Goal: Task Accomplishment & Management: Manage account settings

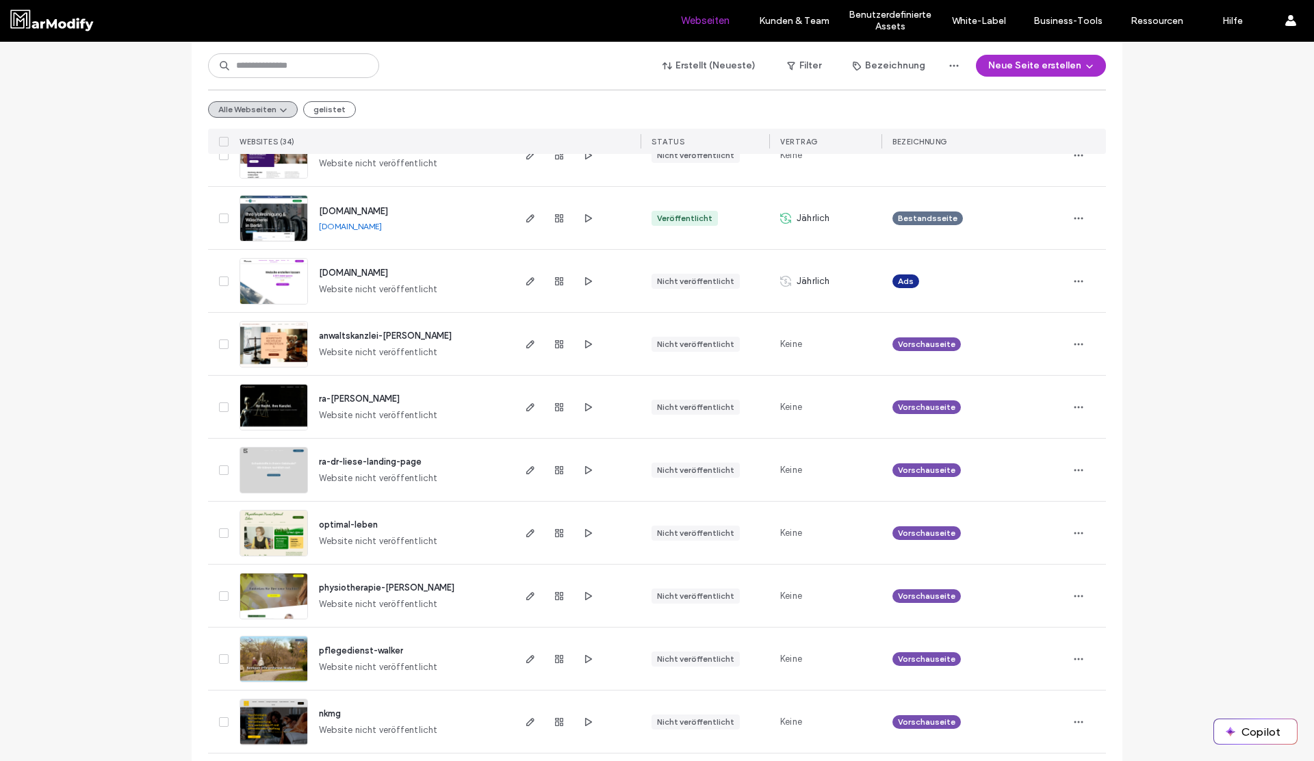
scroll to position [906, 0]
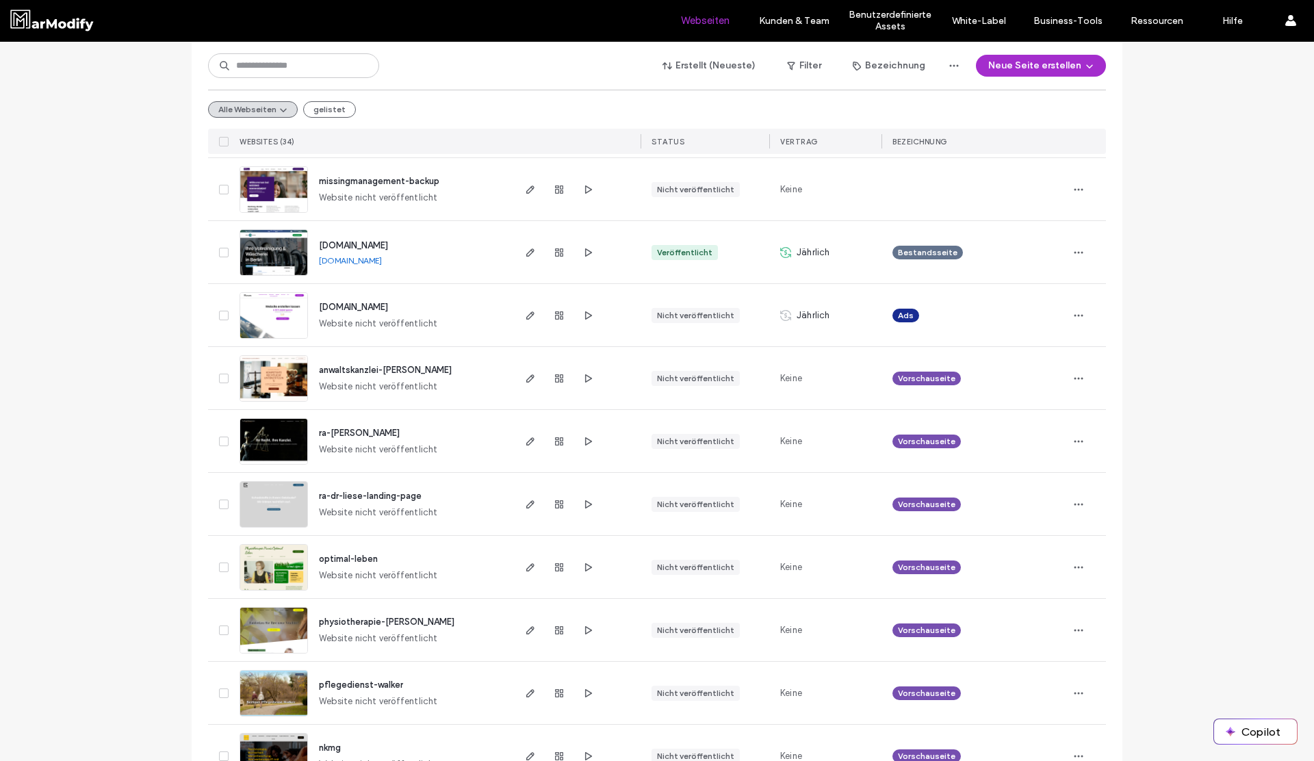
click at [378, 242] on span "[DOMAIN_NAME]" at bounding box center [353, 245] width 69 height 10
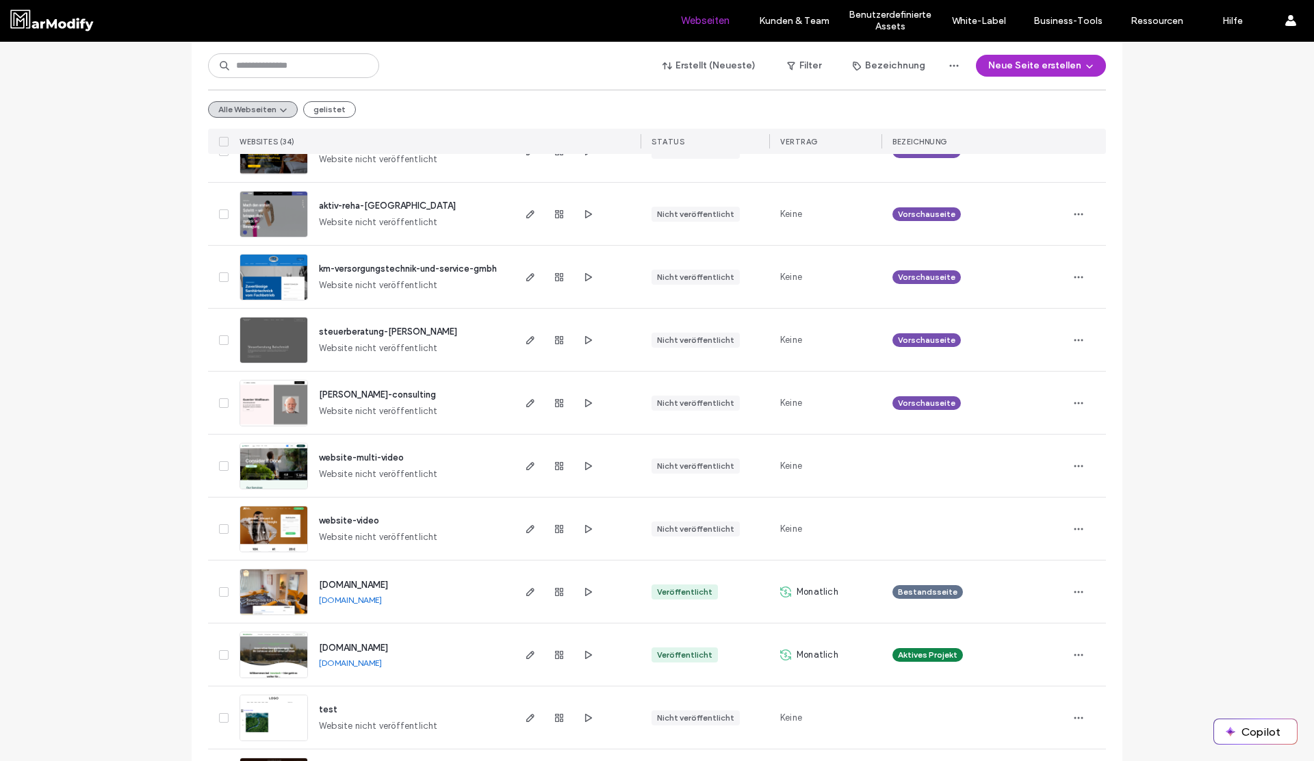
scroll to position [1705, 0]
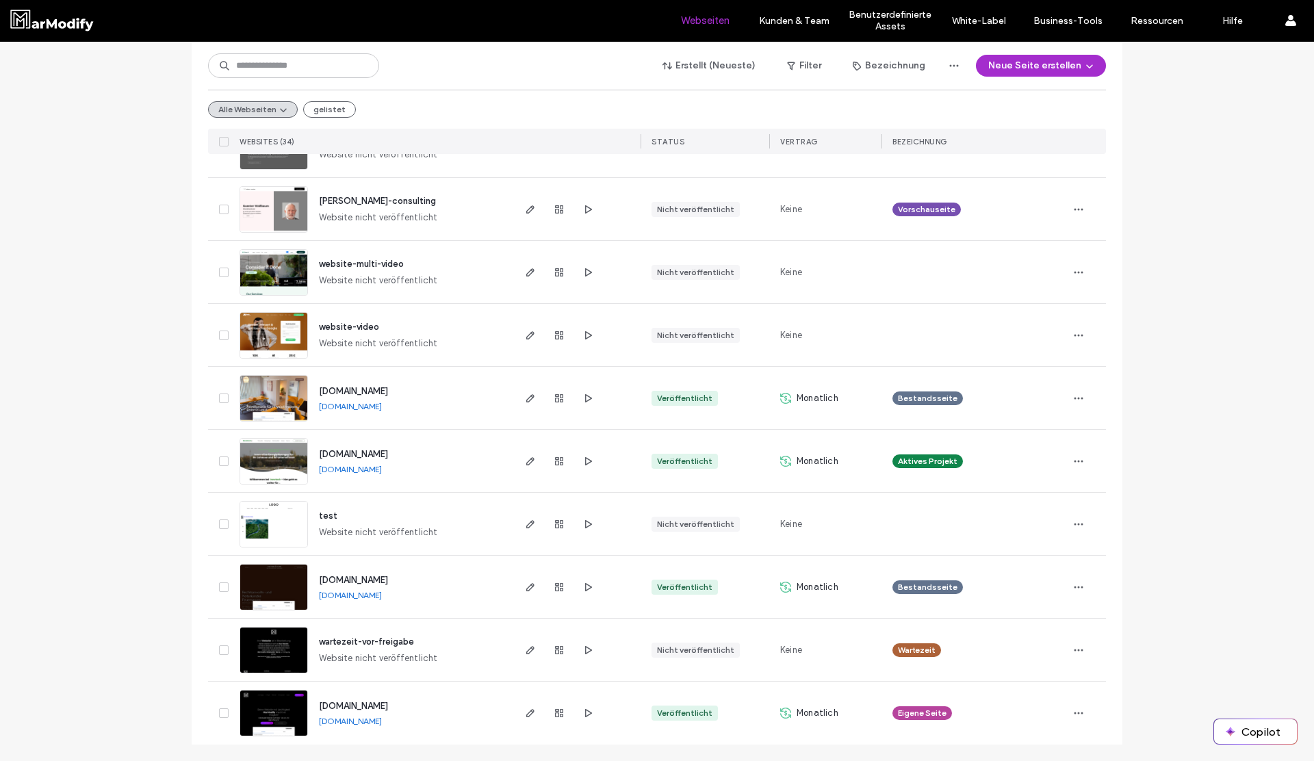
click at [388, 459] on div "www.innotech-versorgungstechnik.de" at bounding box center [353, 455] width 69 height 14
click at [388, 454] on span "www.innotech-versorgungstechnik.de" at bounding box center [353, 454] width 69 height 10
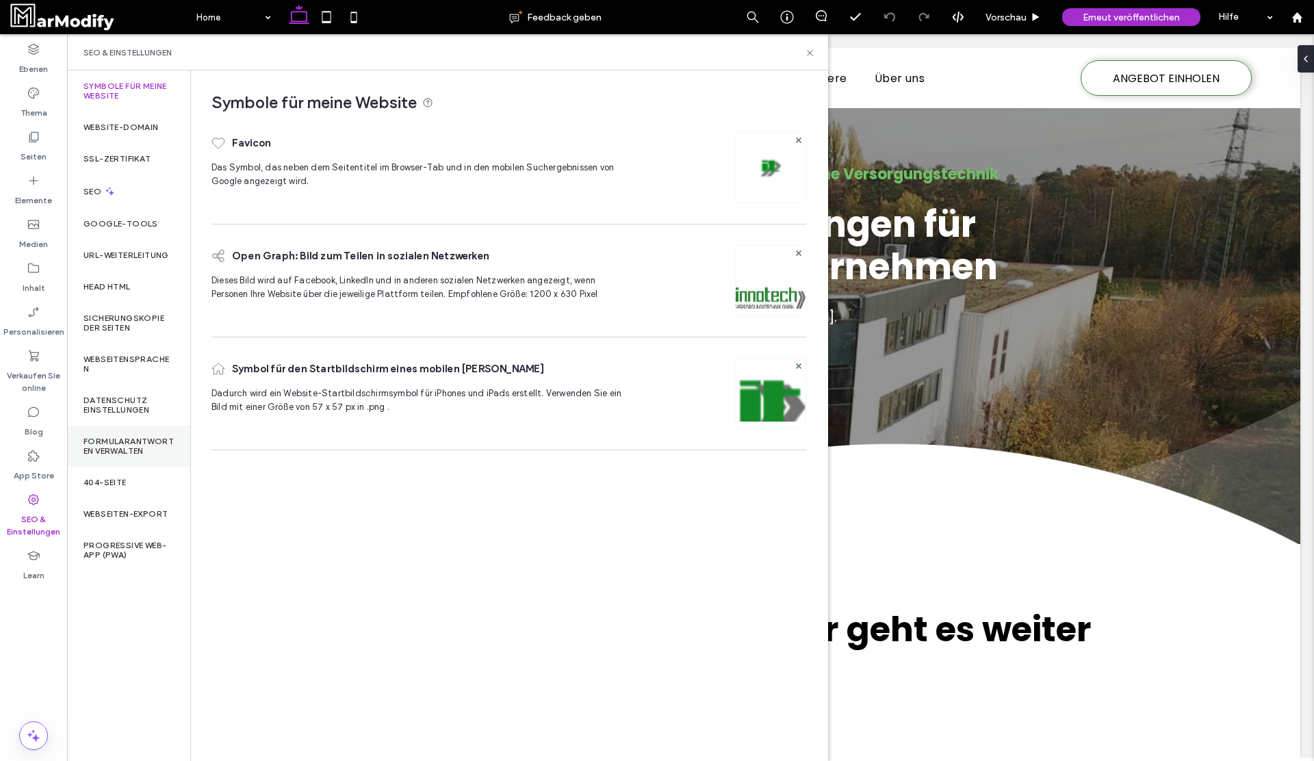
click at [150, 442] on label "Formularantworten verwalten" at bounding box center [128, 446] width 90 height 19
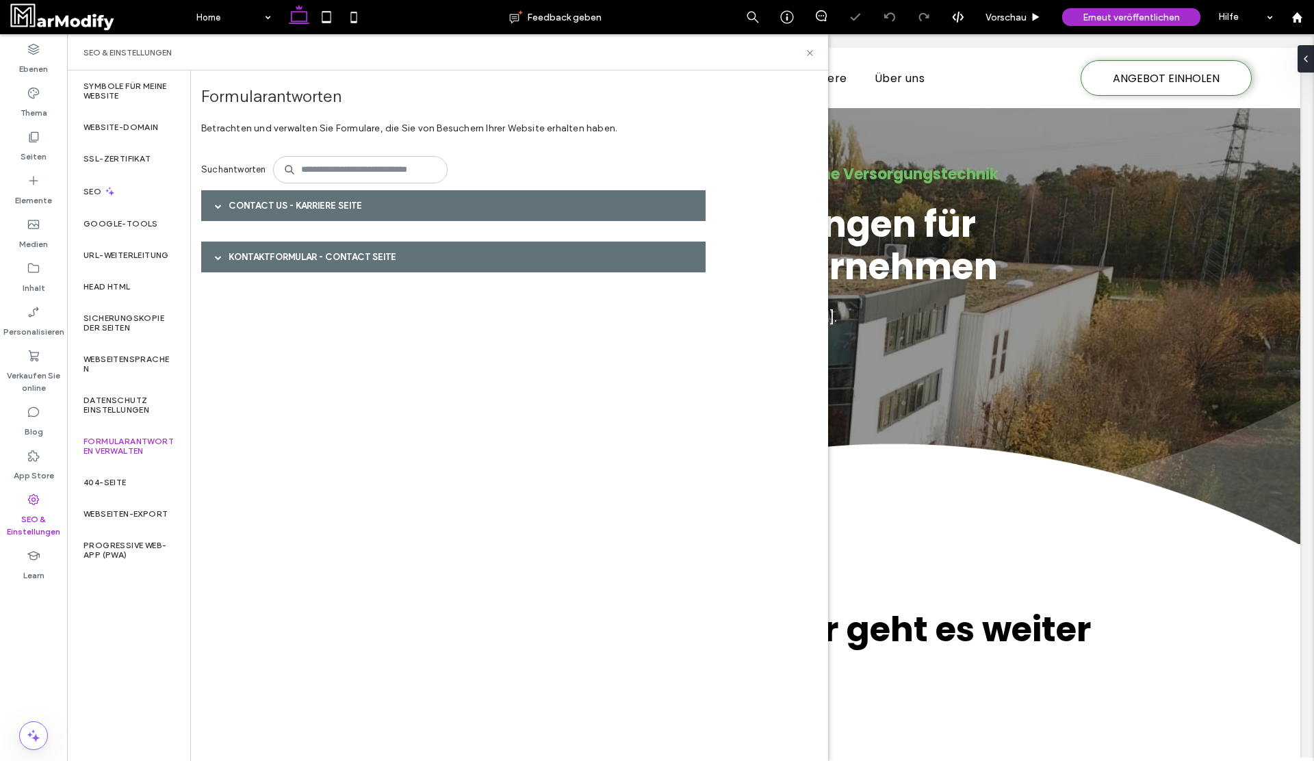
click at [415, 196] on div "Contact Us - Karriere Seite" at bounding box center [453, 205] width 504 height 31
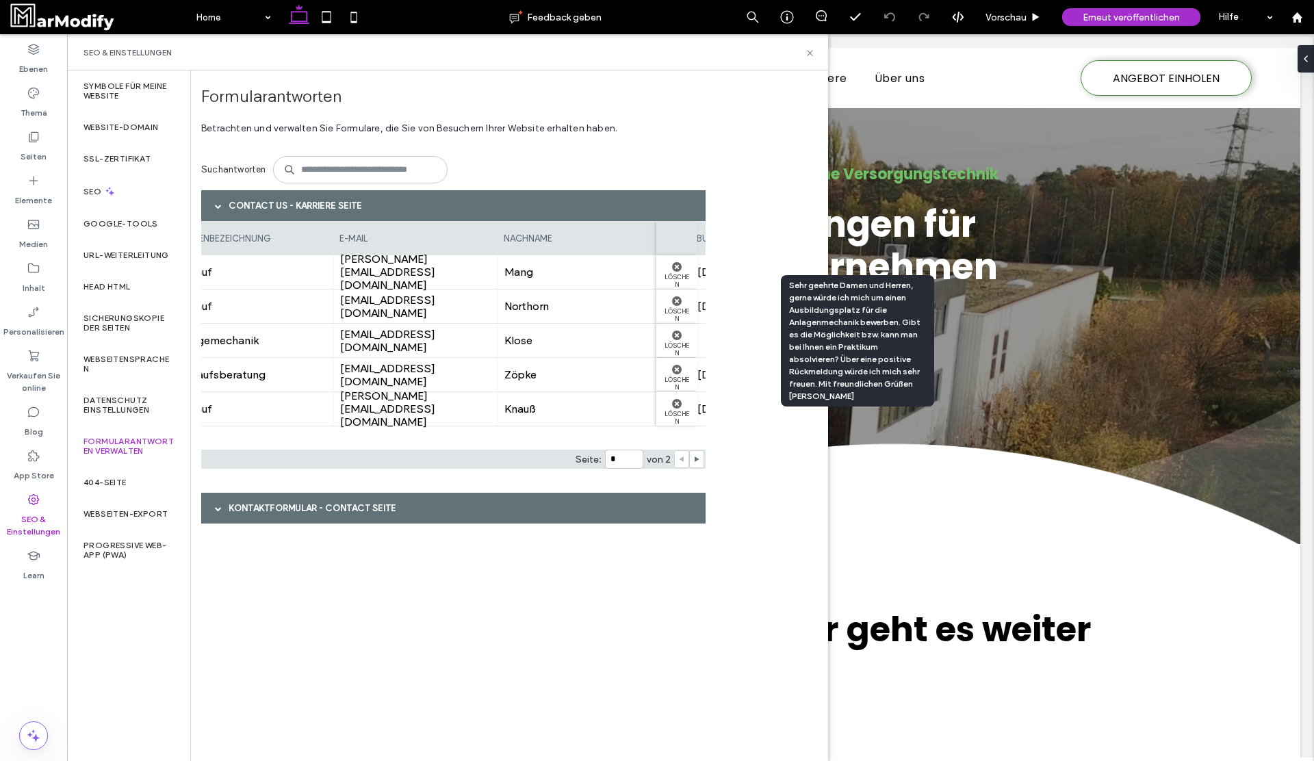
scroll to position [0, 389]
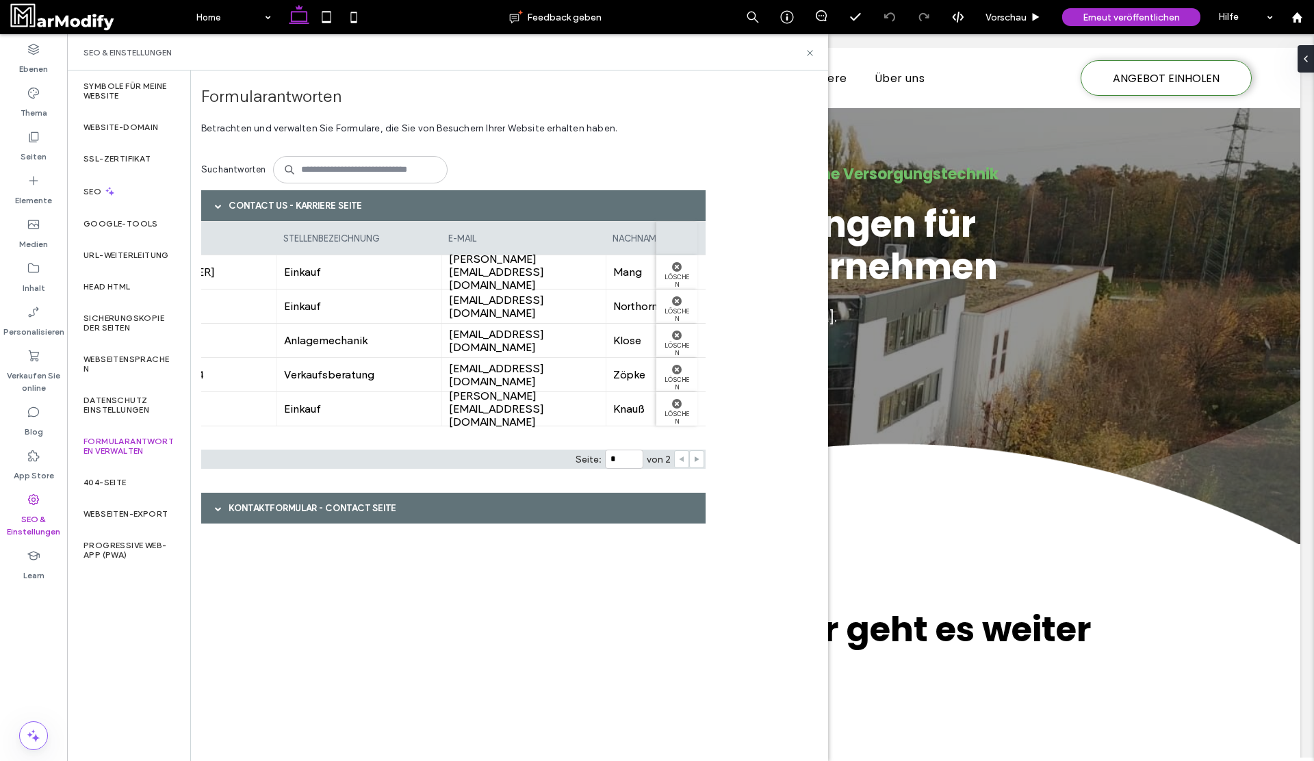
click at [693, 452] on span at bounding box center [696, 459] width 7 height 16
click at [678, 456] on icon at bounding box center [681, 459] width 7 height 7
type input "*"
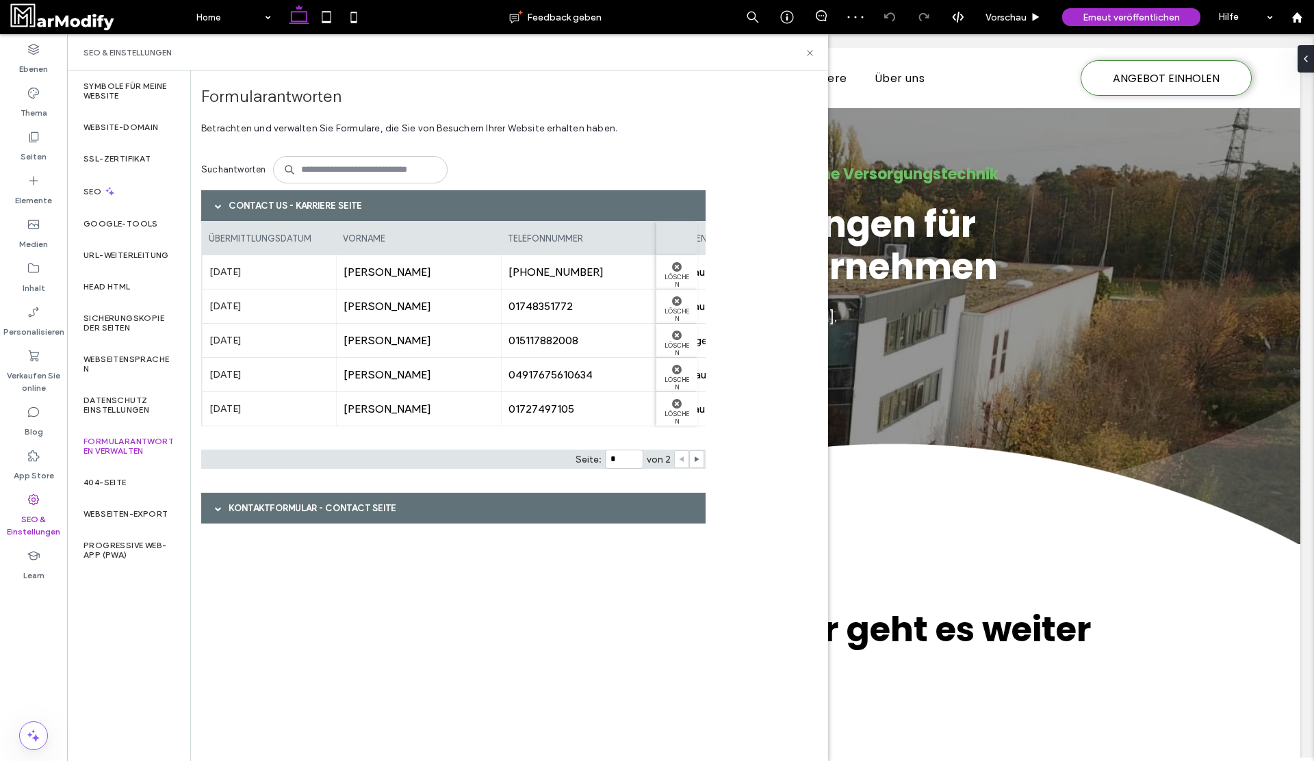
drag, startPoint x: 276, startPoint y: 308, endPoint x: 207, endPoint y: 266, distance: 81.1
click at [207, 266] on div "Übermittlungsdatum vorname telefonnummer stellenbezeichnung e-mail nachname bew…" at bounding box center [453, 330] width 504 height 219
click at [209, 272] on label "[DATE]" at bounding box center [269, 271] width 120 height 25
drag, startPoint x: 209, startPoint y: 272, endPoint x: 281, endPoint y: 308, distance: 80.5
click at [281, 308] on div "Übermittlungsdatum vorname telefonnummer stellenbezeichnung e-mail nachname bew…" at bounding box center [453, 330] width 504 height 219
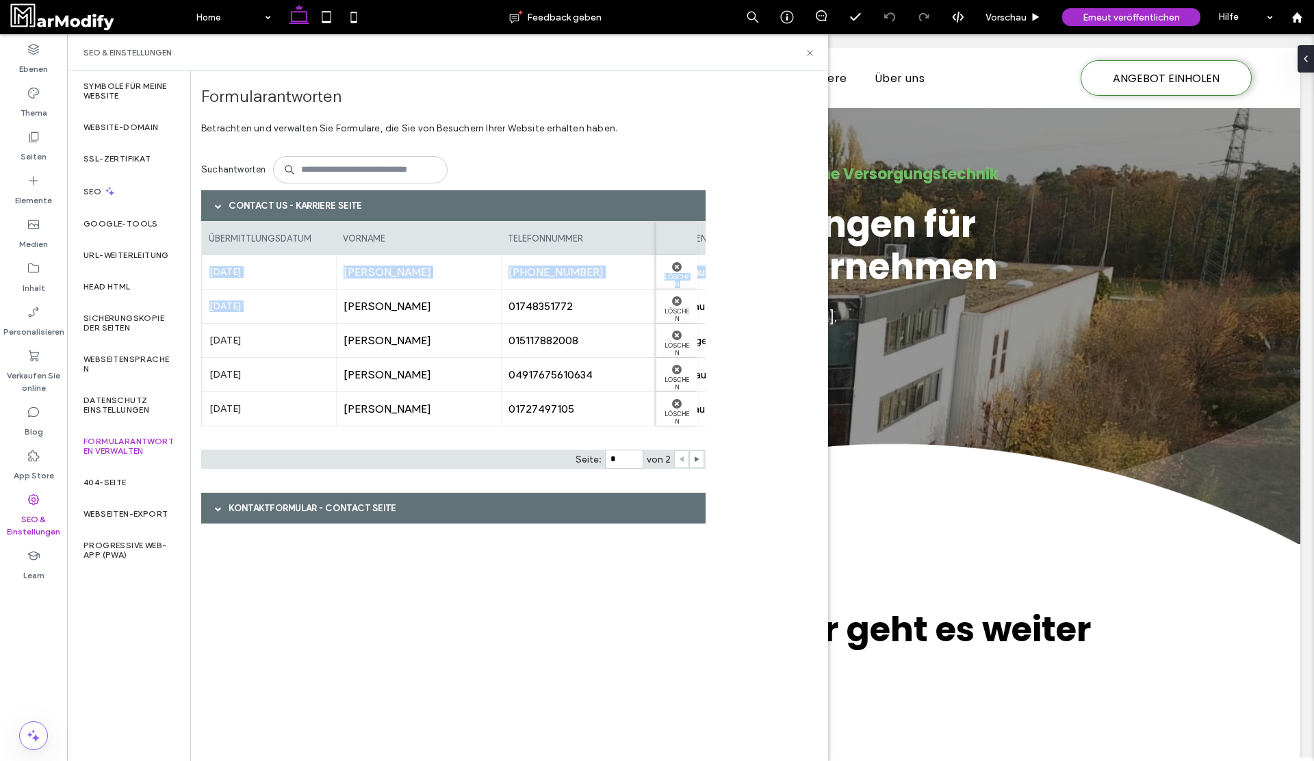
click at [281, 308] on label "[DATE]" at bounding box center [269, 306] width 120 height 25
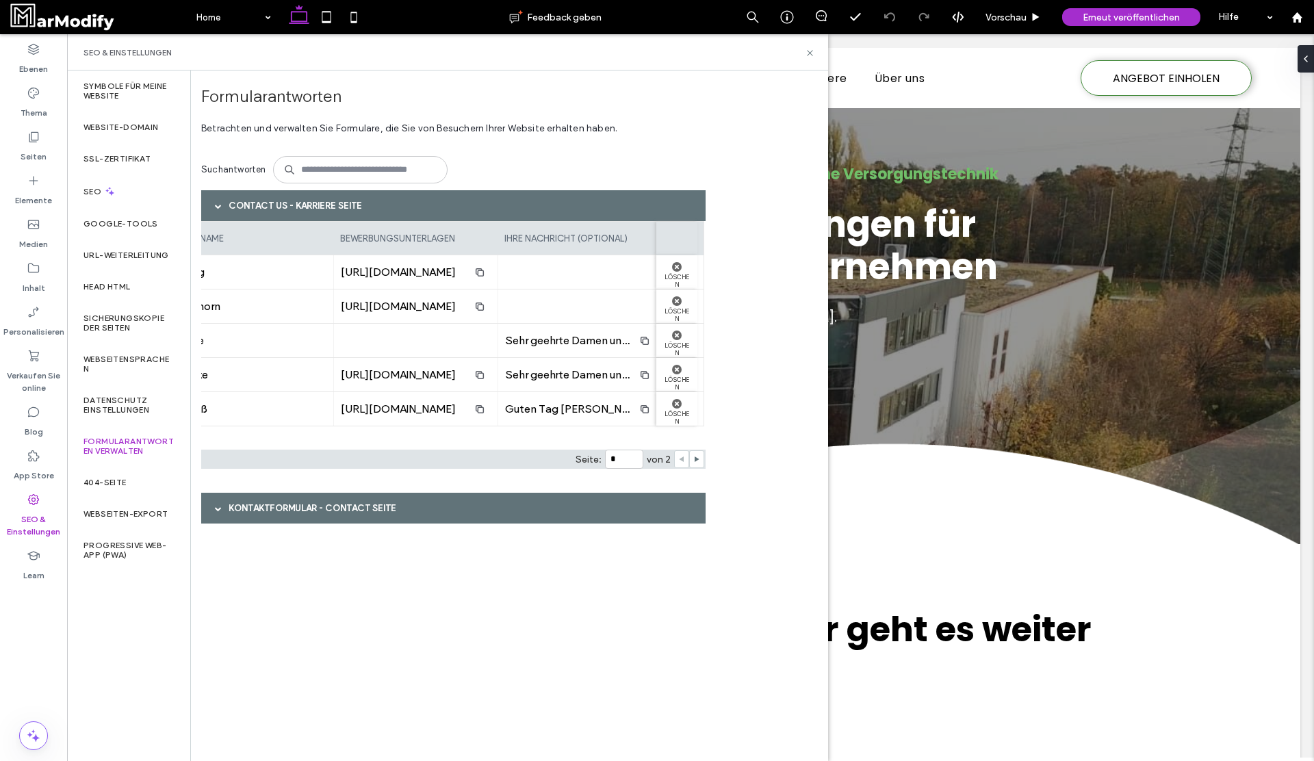
scroll to position [0, 830]
click at [404, 513] on div "Kontaktformular - Contact Seite" at bounding box center [453, 508] width 504 height 31
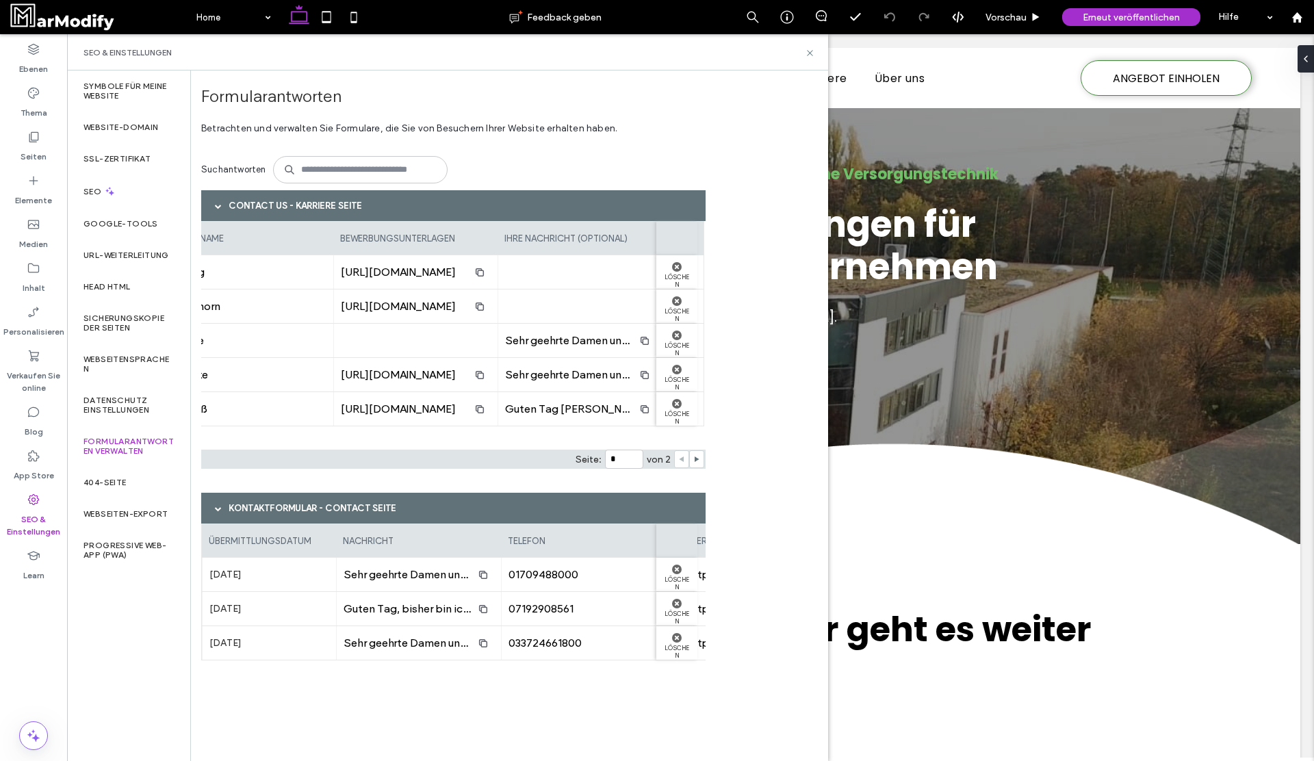
click at [415, 507] on div "Kontaktformular - Contact Seite" at bounding box center [453, 508] width 504 height 31
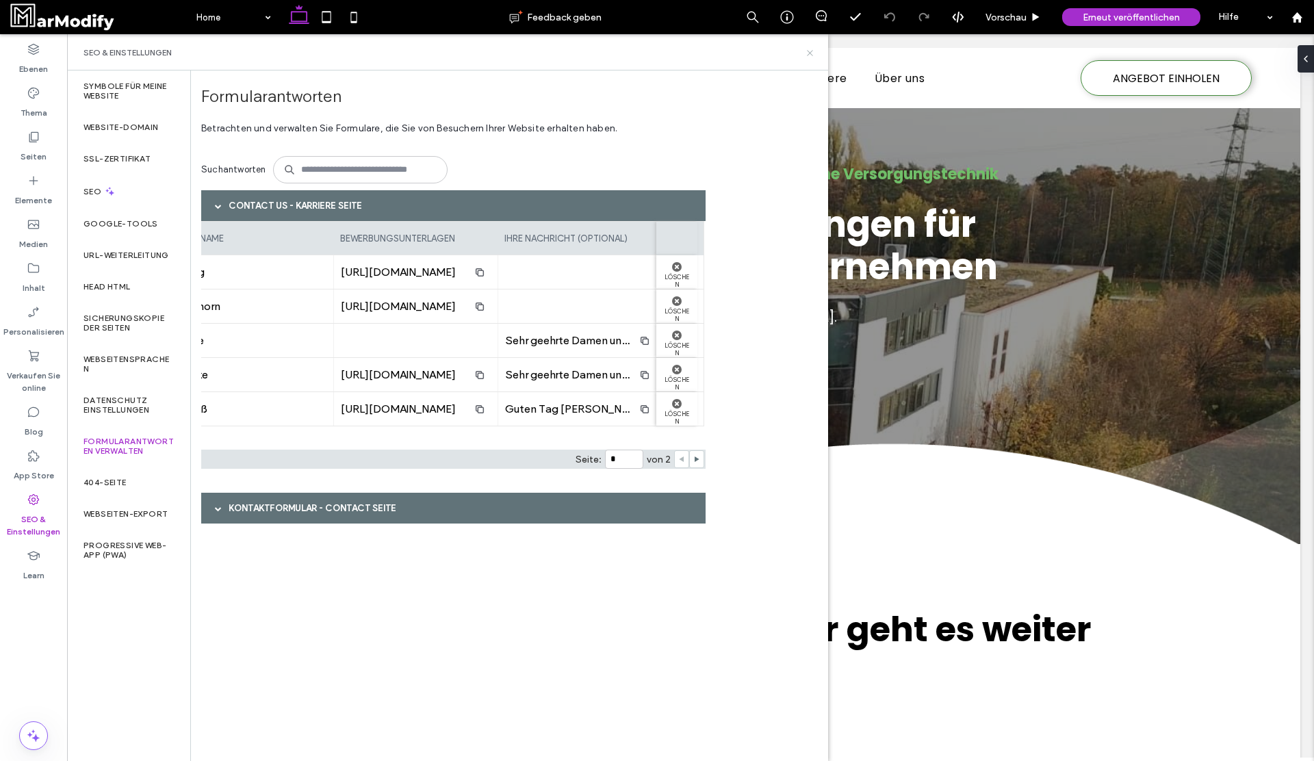
click at [810, 51] on icon at bounding box center [810, 53] width 10 height 10
